Goal: Information Seeking & Learning: Learn about a topic

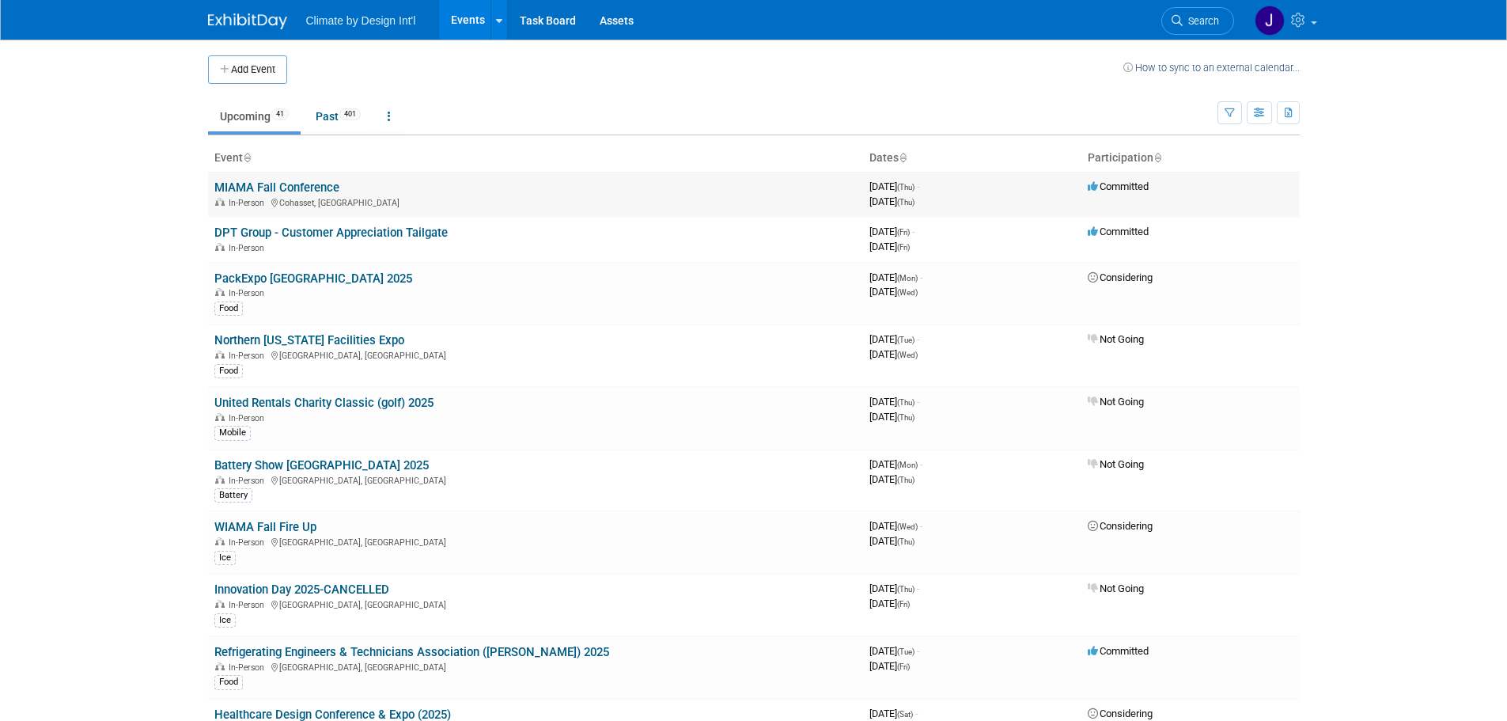
click at [302, 187] on link "MIAMA Fall Conference" at bounding box center [276, 187] width 125 height 14
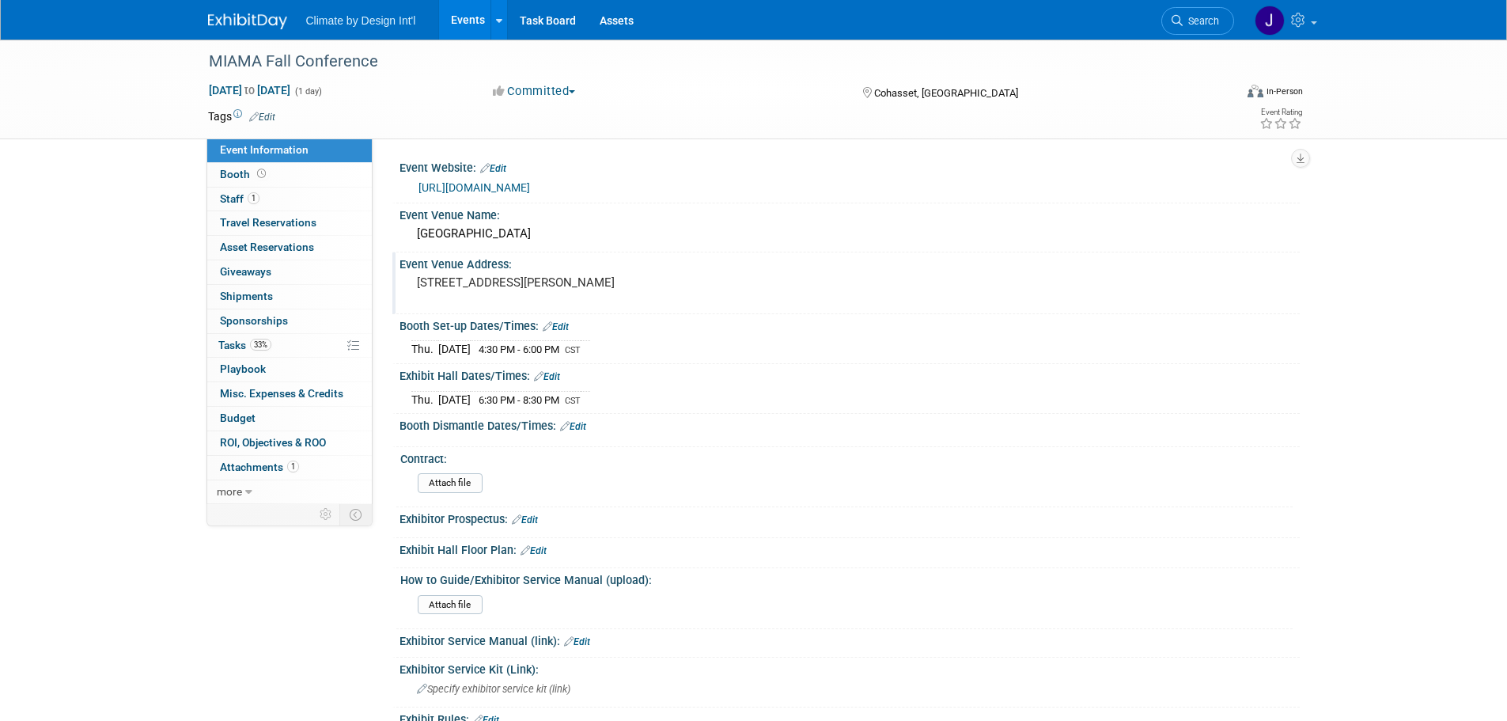
drag, startPoint x: 414, startPoint y: 284, endPoint x: 535, endPoint y: 296, distance: 121.6
click at [535, 296] on div "[STREET_ADDRESS][PERSON_NAME]" at bounding box center [586, 289] width 351 height 36
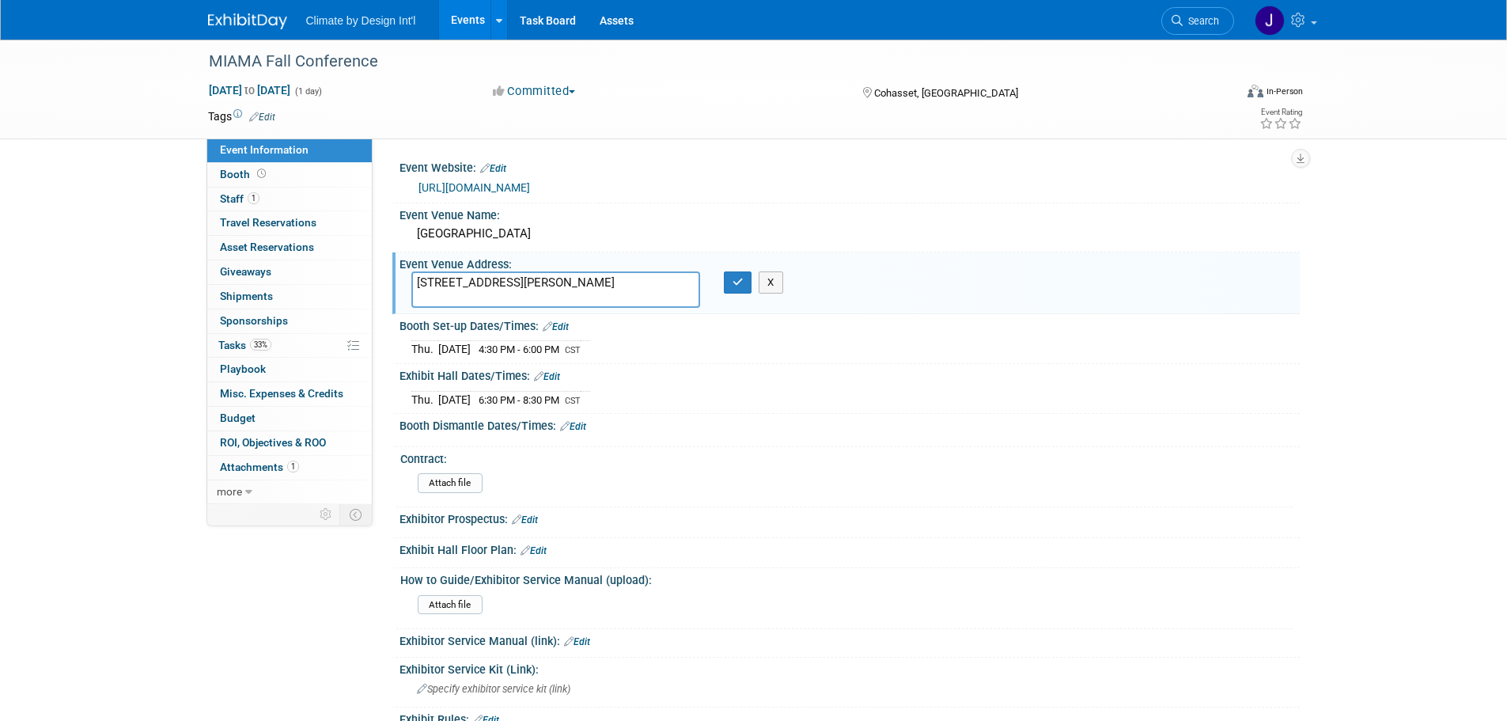
drag, startPoint x: 541, startPoint y: 297, endPoint x: 399, endPoint y: 278, distance: 142.9
click at [399, 278] on div "[STREET_ADDRESS][PERSON_NAME]" at bounding box center [555, 289] width 312 height 36
click at [910, 507] on div "Exhibitor Prospectus: Edit" at bounding box center [849, 517] width 900 height 21
drag, startPoint x: 541, startPoint y: 300, endPoint x: 414, endPoint y: 272, distance: 129.5
click at [414, 272] on textarea "37584 Otis Ln Cohasset, MN 55721" at bounding box center [555, 289] width 289 height 36
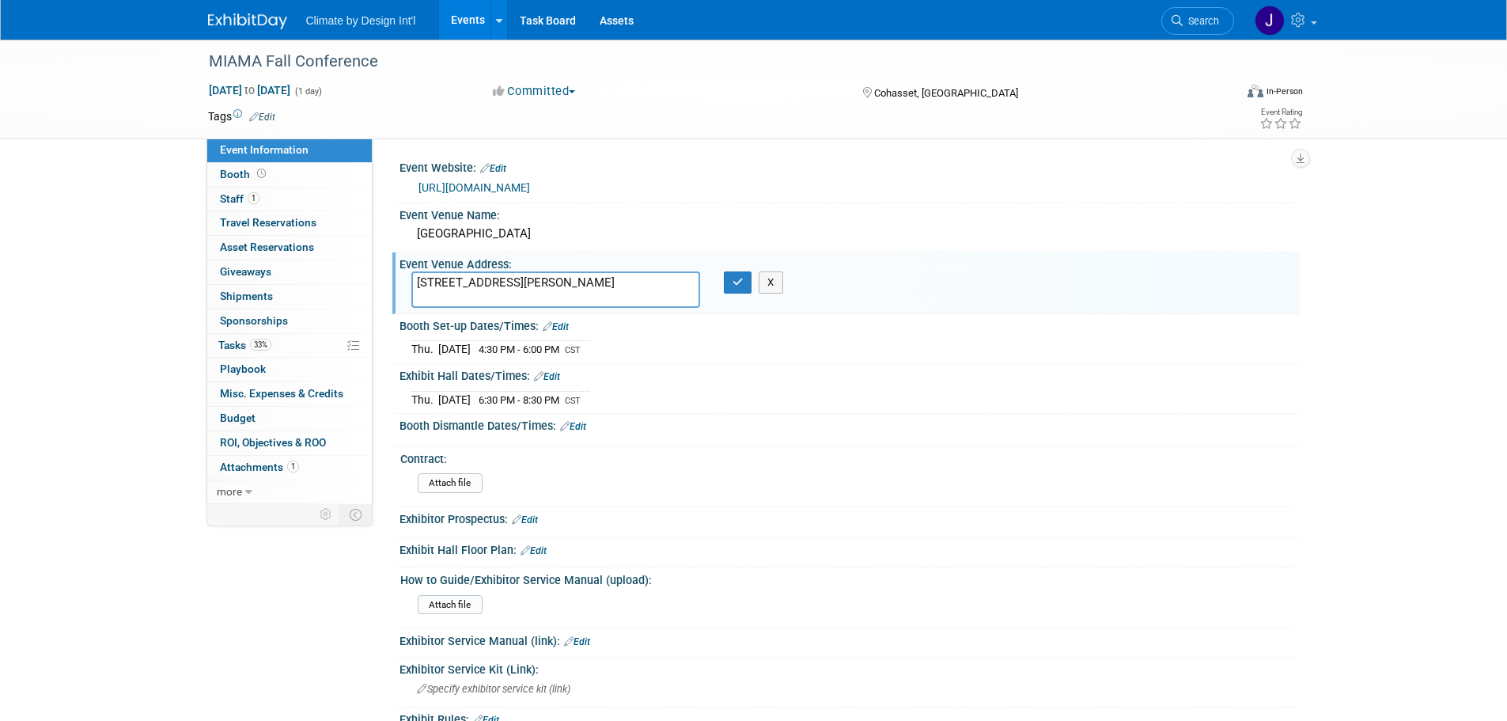
click at [267, 589] on div "Event Information Event Info Booth Booth 1 Staff 1 Staff 0 Travel Reservations …" at bounding box center [753, 466] width 1115 height 852
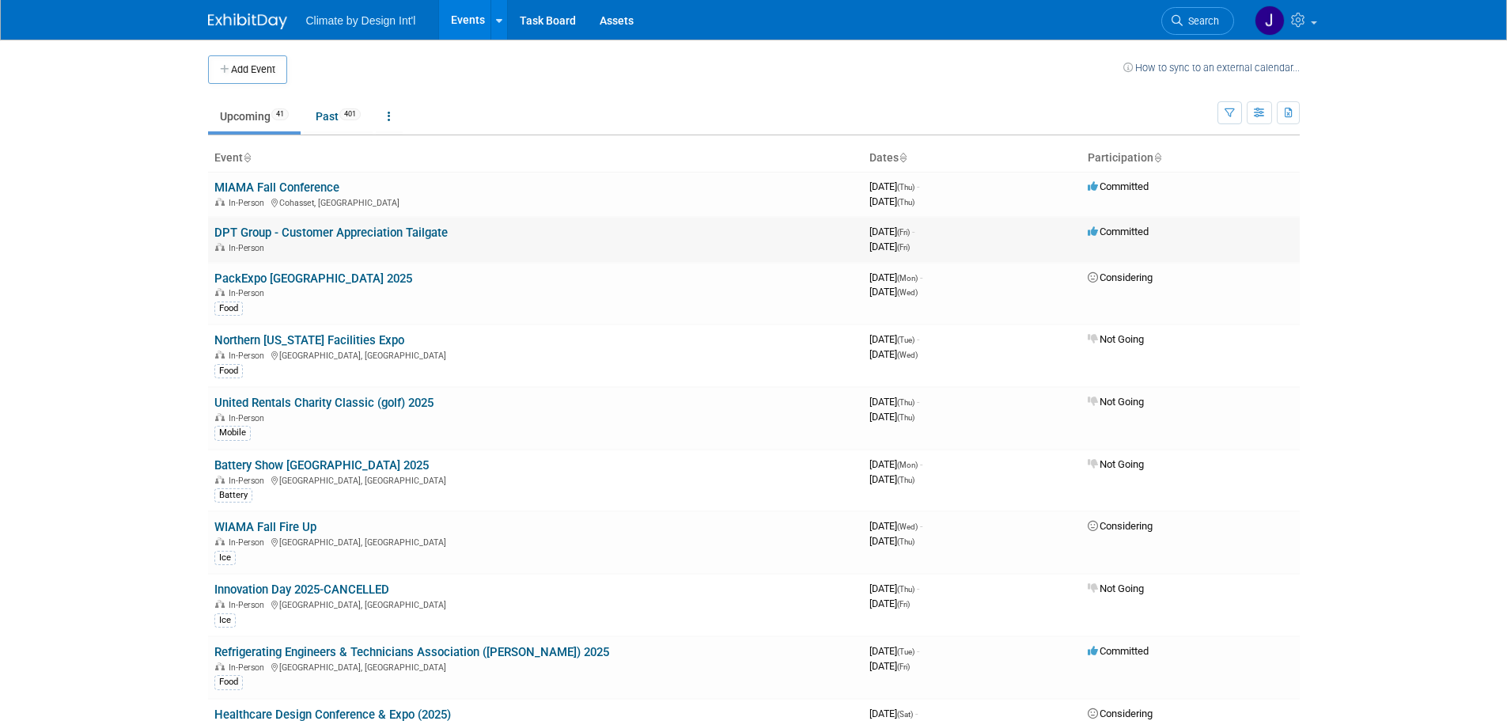
click at [352, 235] on link "DPT Group - Customer Appreciation Tailgate" at bounding box center [330, 232] width 233 height 14
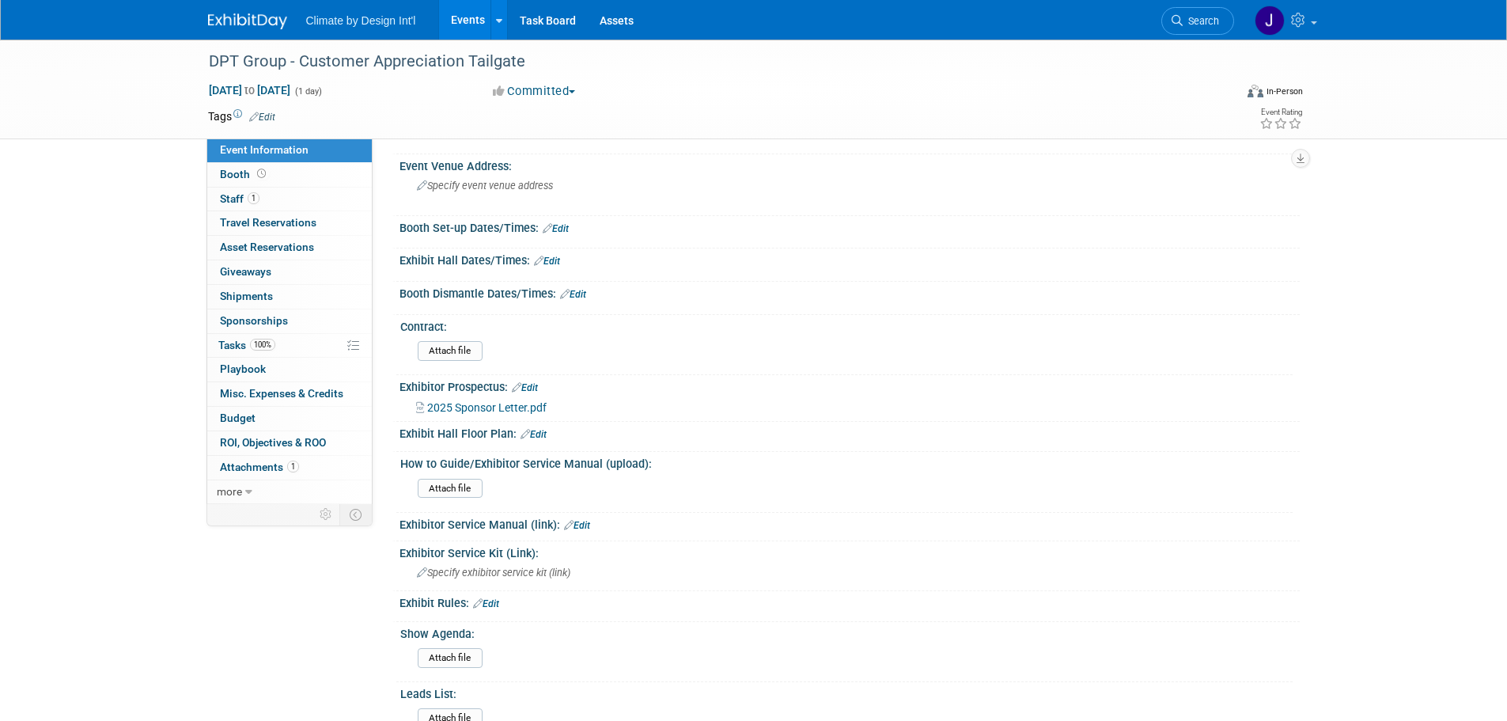
scroll to position [158, 0]
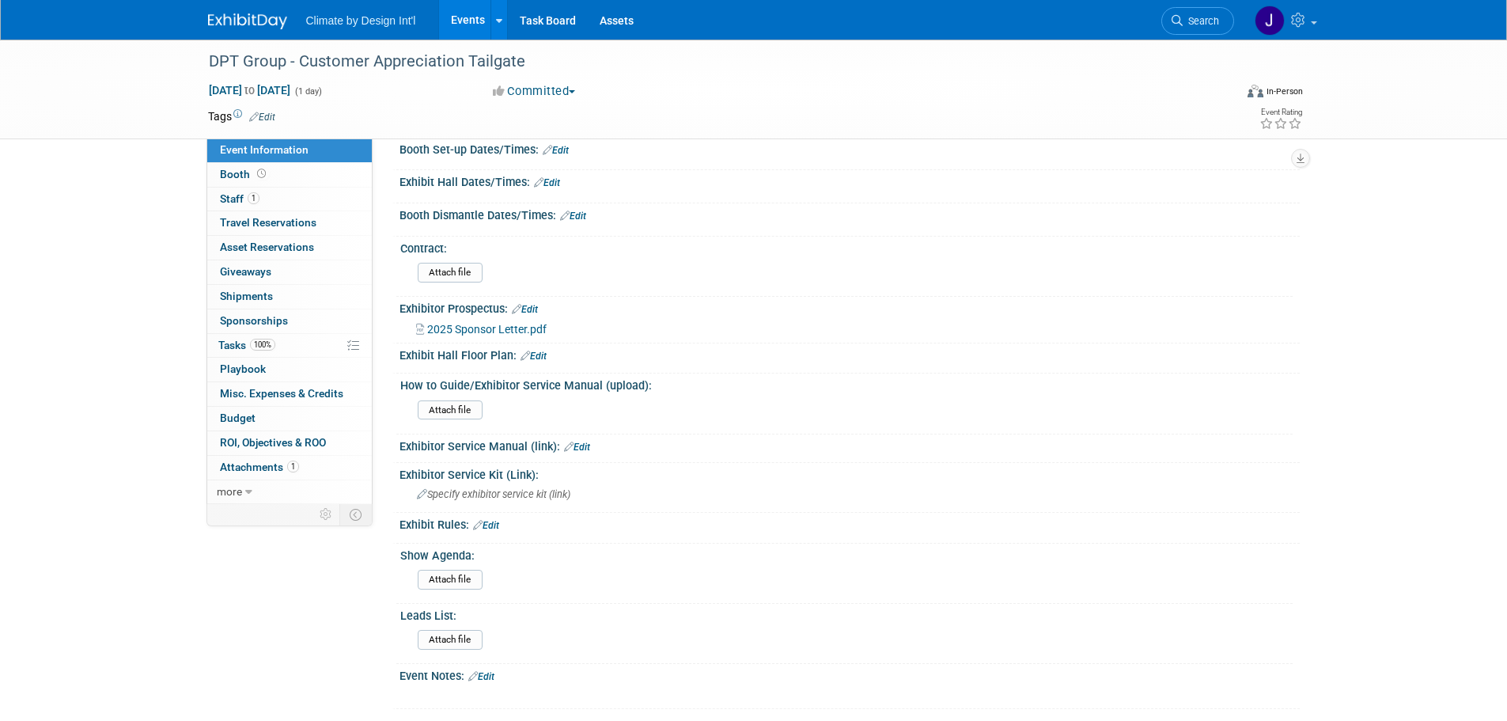
click at [495, 328] on span "2025 Sponsor Letter.pdf" at bounding box center [486, 329] width 119 height 13
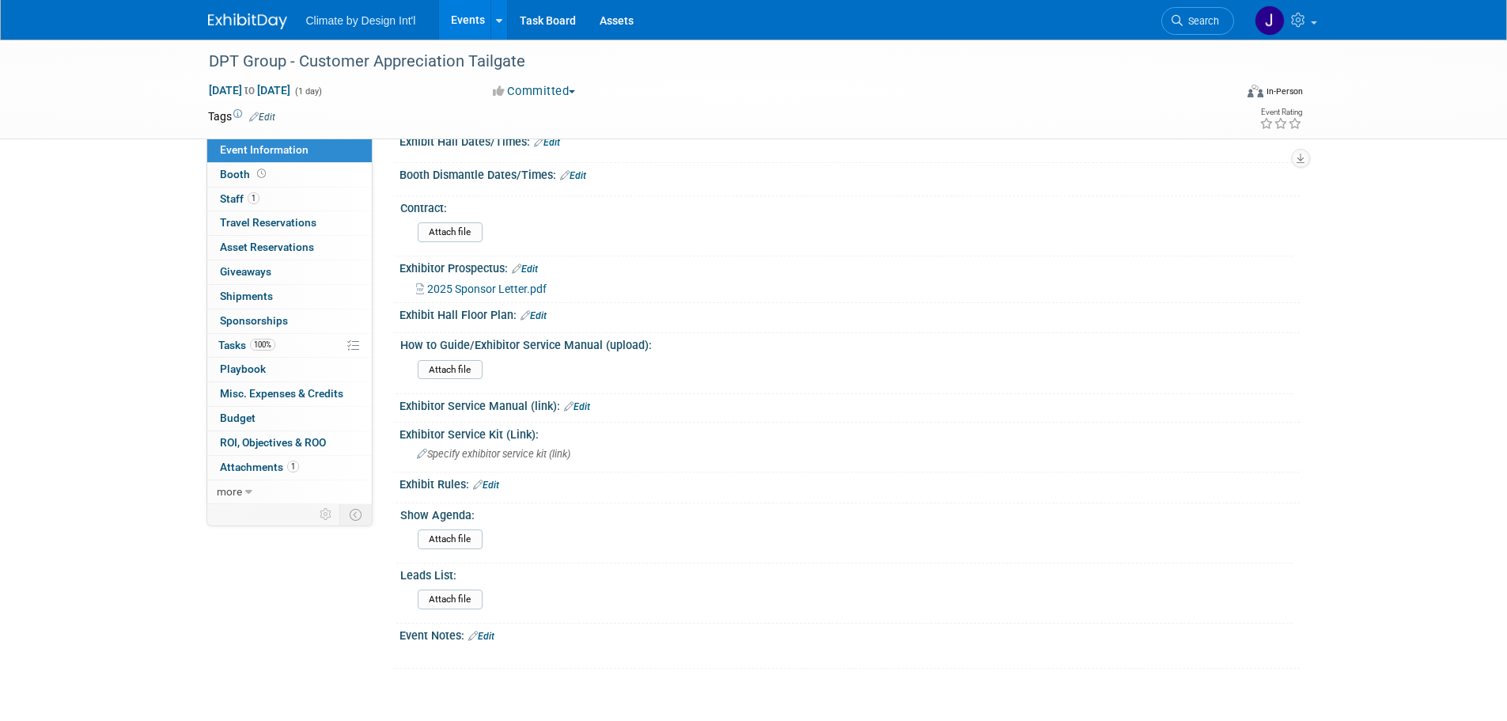
scroll to position [159, 0]
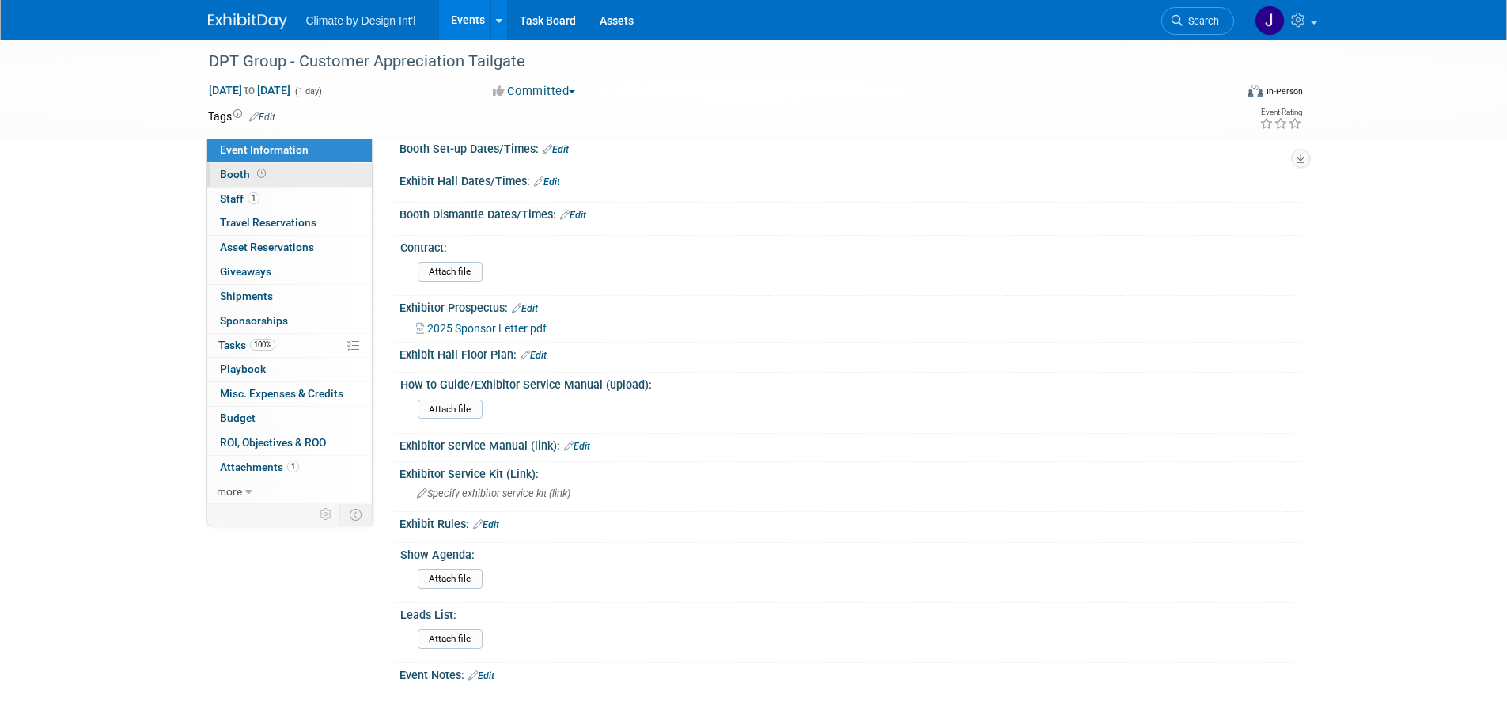
click at [225, 179] on span "Booth" at bounding box center [244, 174] width 49 height 13
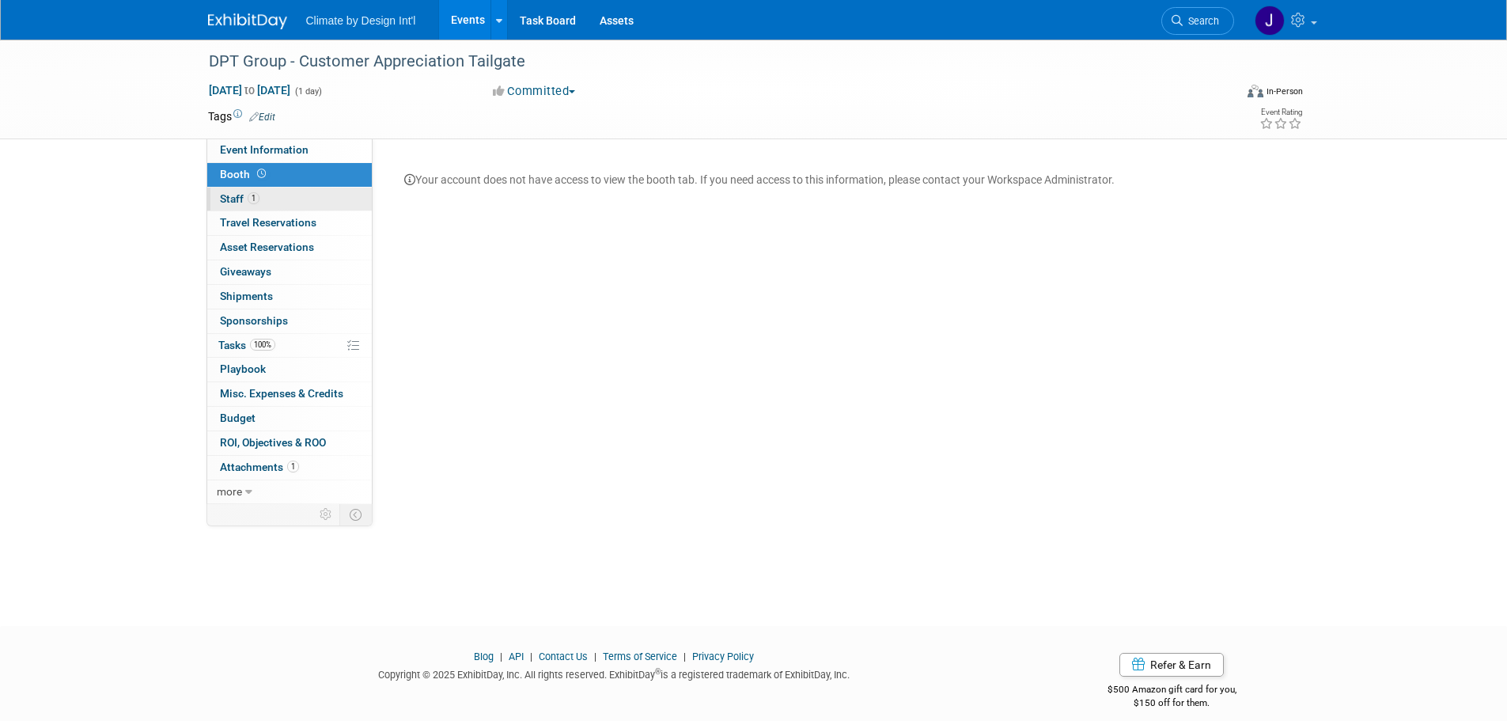
click at [230, 204] on span "Staff 1" at bounding box center [240, 198] width 40 height 13
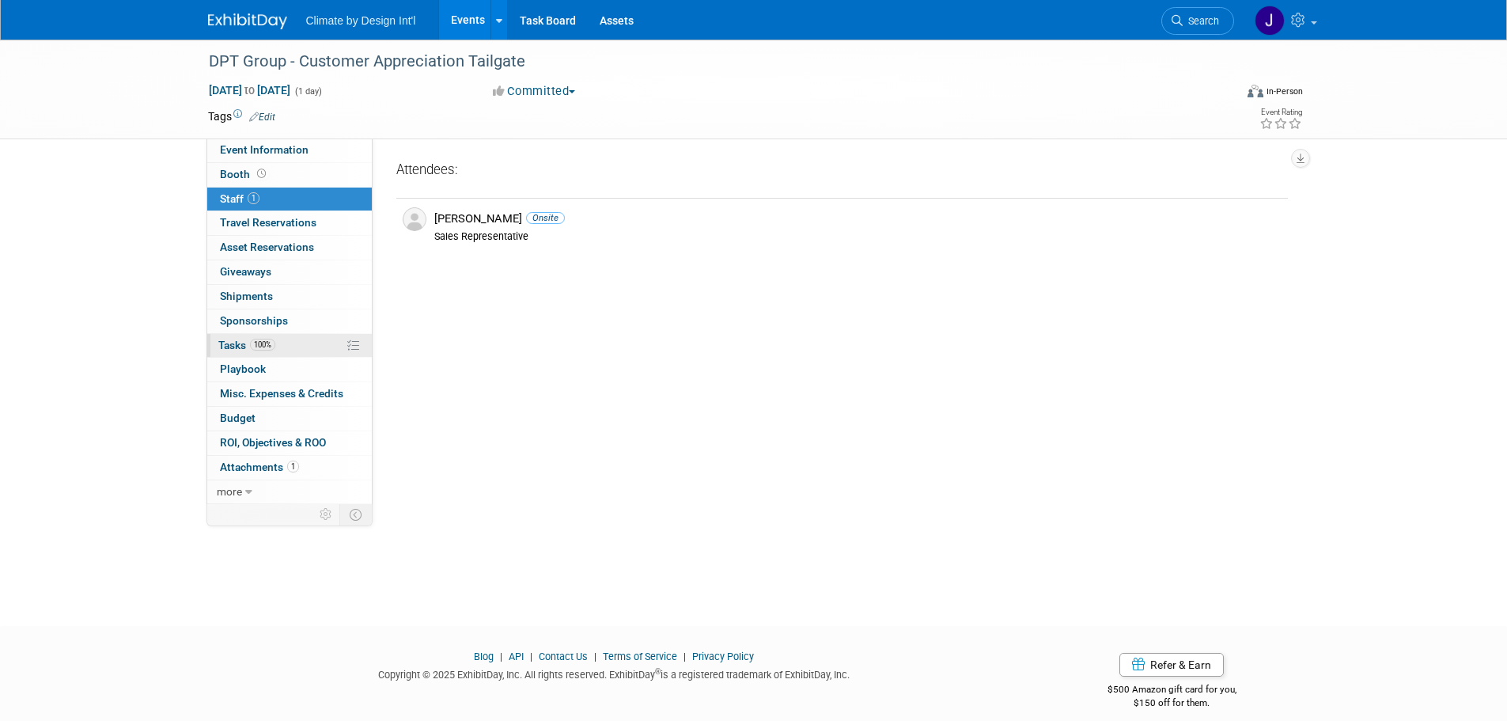
click at [236, 348] on span "Tasks 100%" at bounding box center [246, 345] width 57 height 13
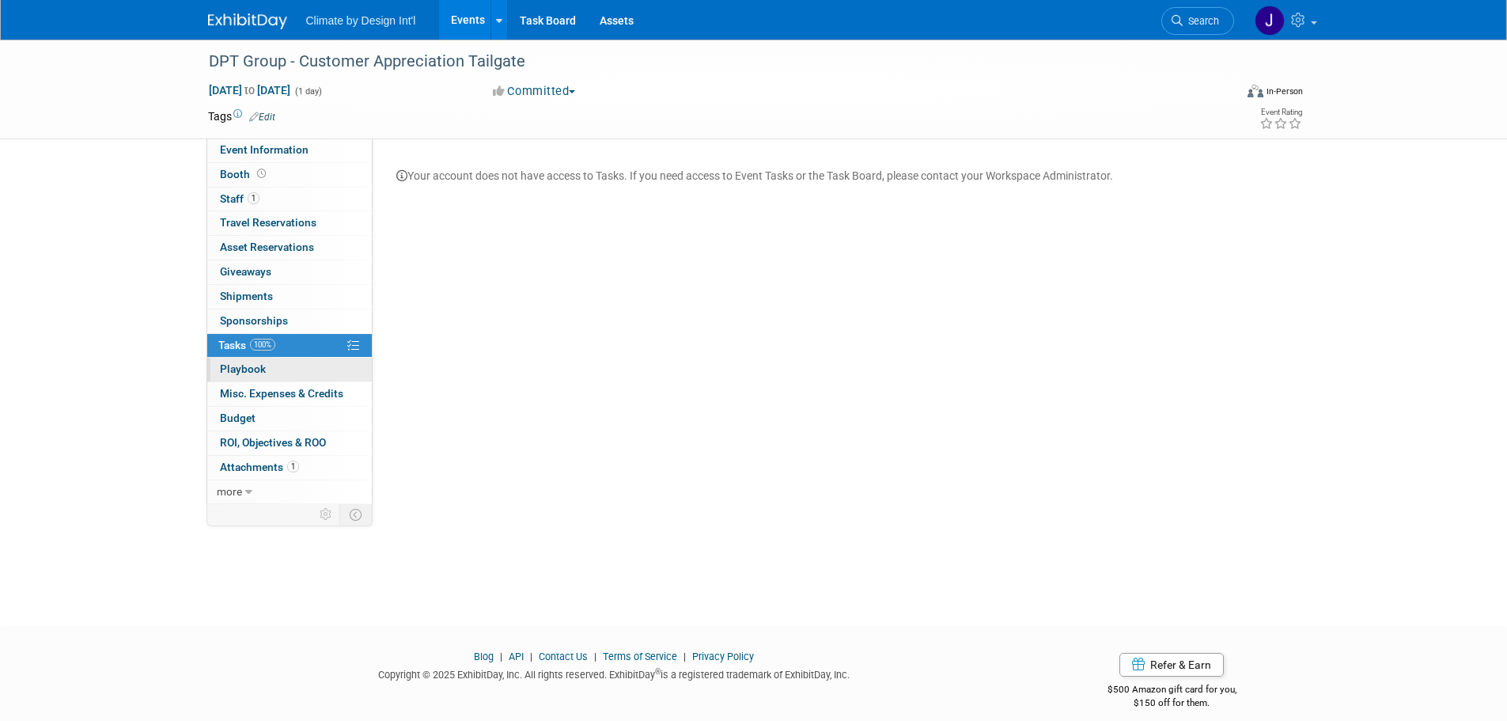
click at [236, 369] on span "Playbook 0" at bounding box center [243, 368] width 46 height 13
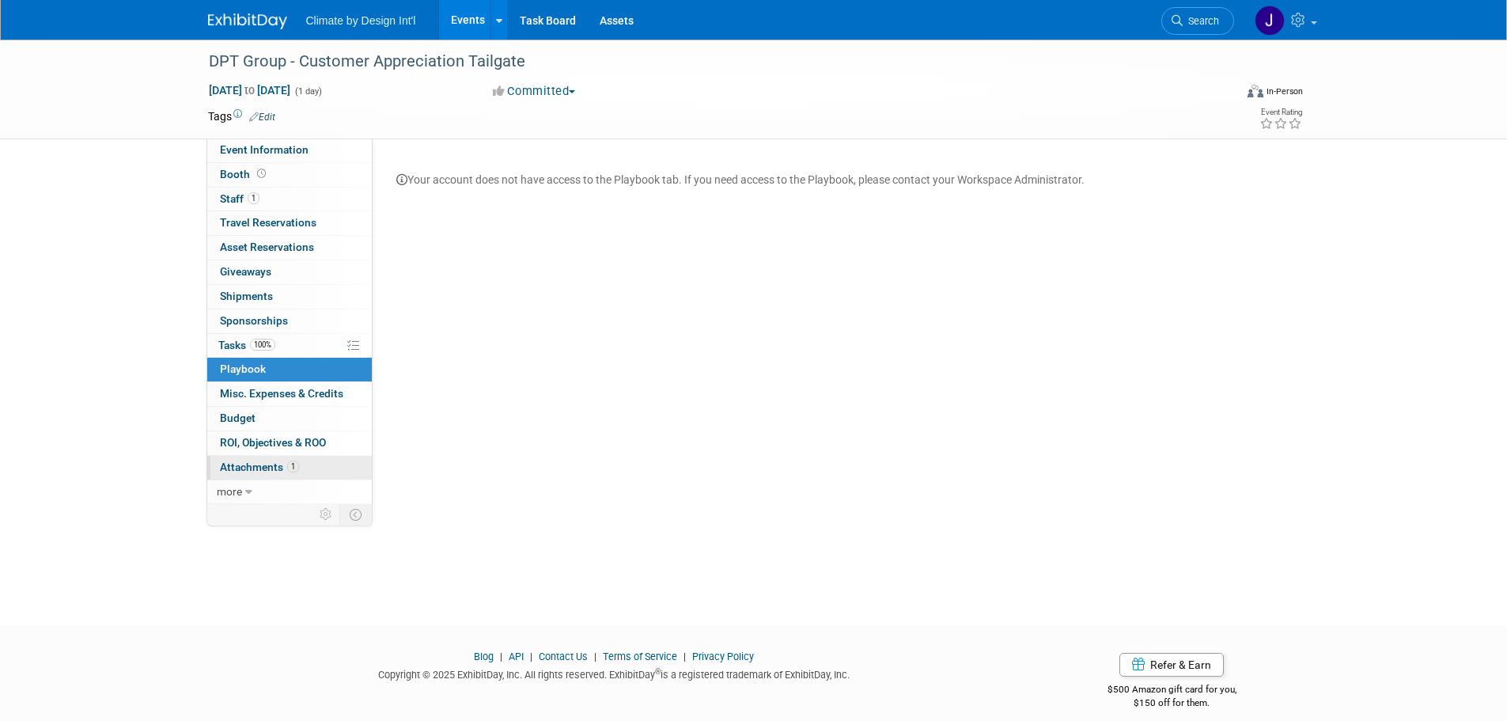
click at [243, 470] on span "Attachments 1" at bounding box center [259, 466] width 79 height 13
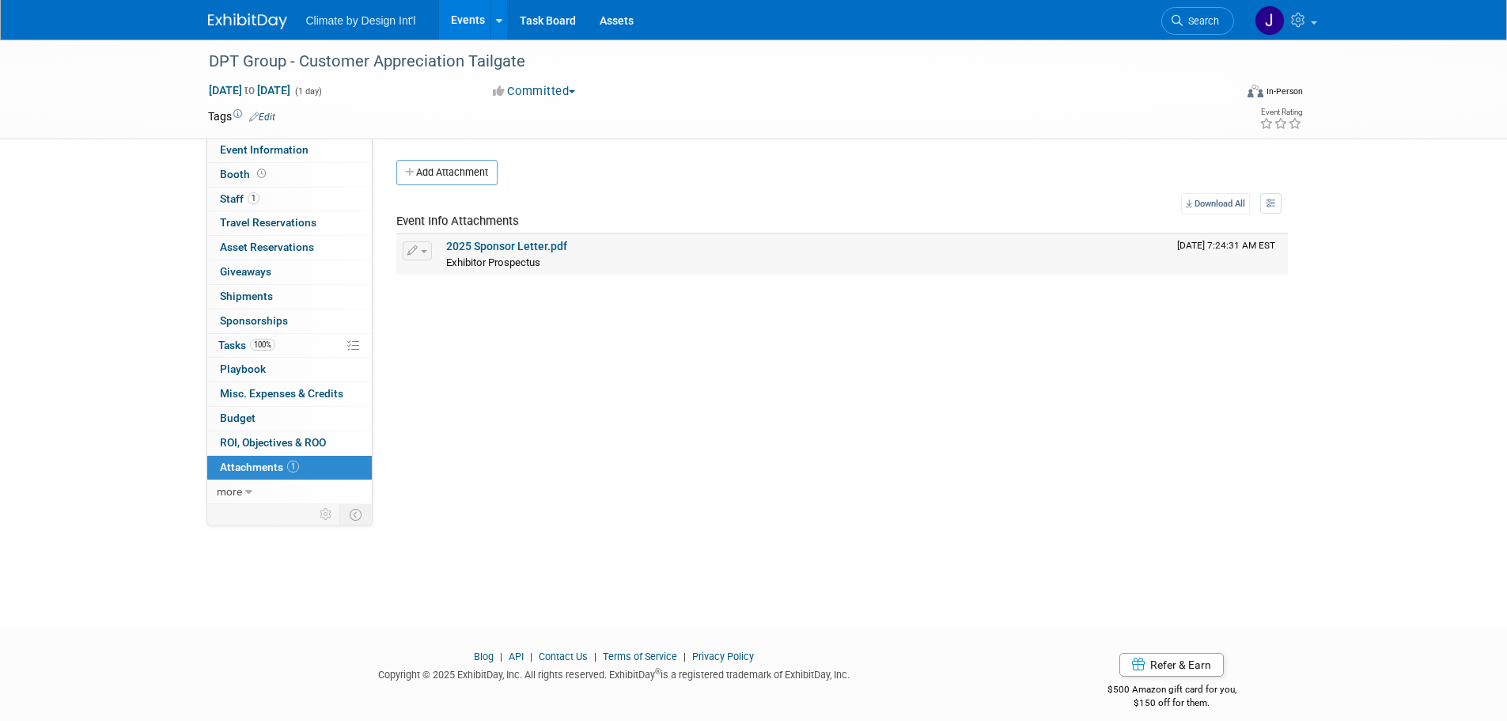
click at [546, 246] on link "2025 Sponsor Letter.pdf" at bounding box center [506, 246] width 121 height 13
